Goal: Task Accomplishment & Management: Manage account settings

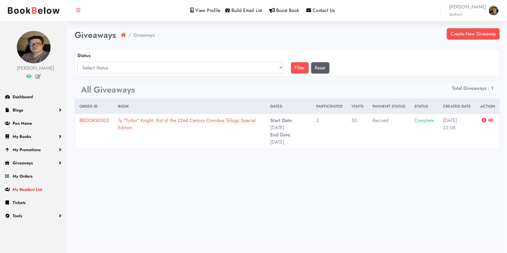
click at [28, 192] on span "My Readers List" at bounding box center [27, 189] width 29 height 6
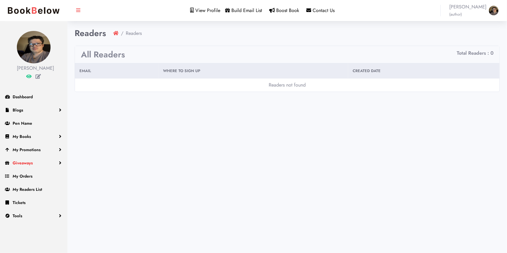
click at [30, 166] on span "Giveaways" at bounding box center [23, 163] width 20 height 6
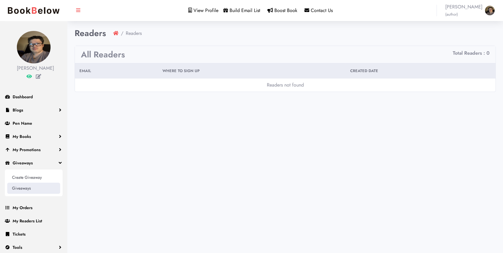
click at [35, 194] on link "Giveaways" at bounding box center [33, 188] width 53 height 11
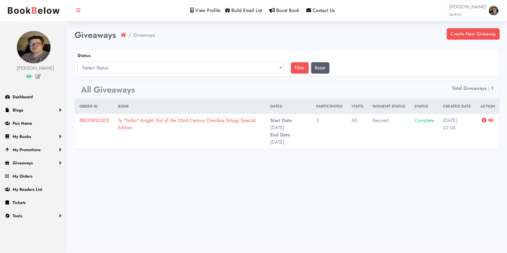
click at [485, 119] on icon at bounding box center [483, 120] width 5 height 5
click at [490, 118] on icon at bounding box center [490, 120] width 5 height 5
click at [468, 11] on span "Maxwell Hoffman (author)" at bounding box center [467, 10] width 37 height 14
click at [467, 14] on span "Maxwell Hoffman (author)" at bounding box center [467, 10] width 37 height 14
click at [462, 44] on link "Logout" at bounding box center [476, 42] width 52 height 8
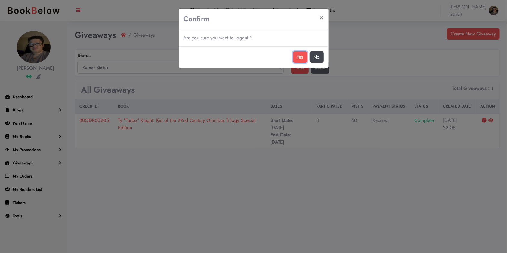
click at [303, 54] on button "Yes" at bounding box center [300, 56] width 14 height 11
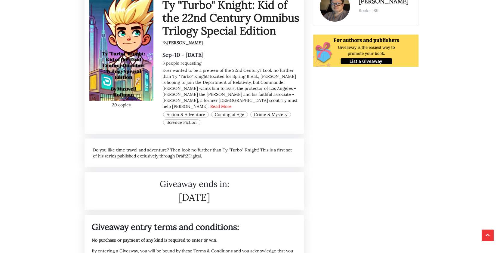
scroll to position [66, 0]
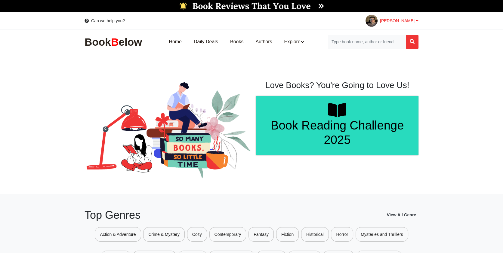
click at [390, 21] on span "[PERSON_NAME]" at bounding box center [399, 20] width 38 height 5
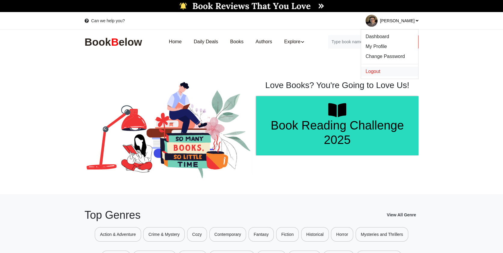
click at [374, 72] on link "Logout" at bounding box center [389, 72] width 57 height 10
